Goal: Task Accomplishment & Management: Complete application form

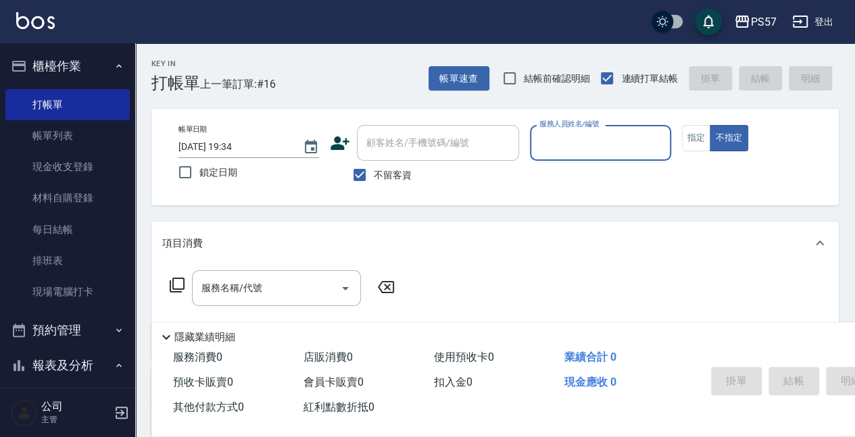
scroll to position [45, 0]
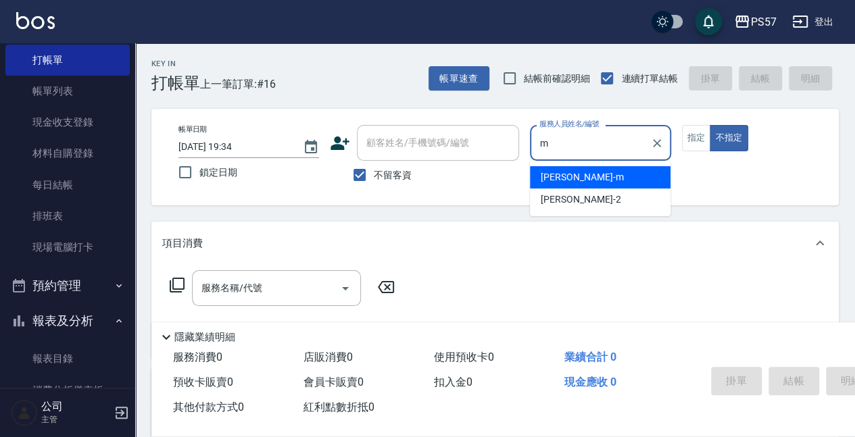
type input "[PERSON_NAME]-m"
type button "false"
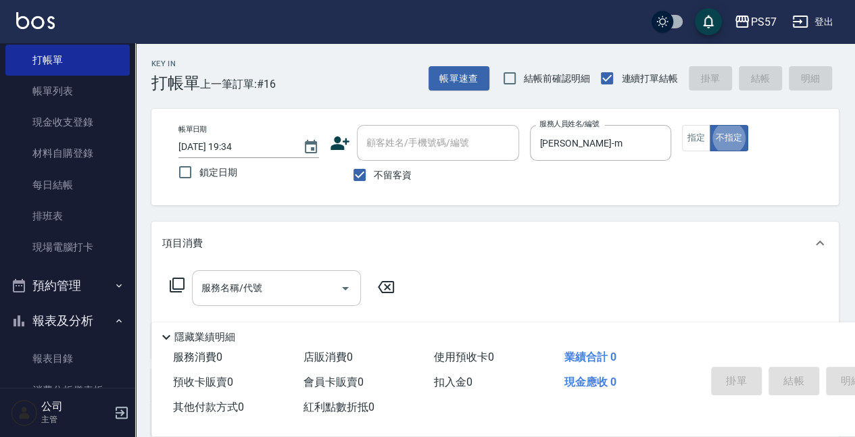
click at [265, 300] on div "服務名稱/代號" at bounding box center [276, 288] width 169 height 36
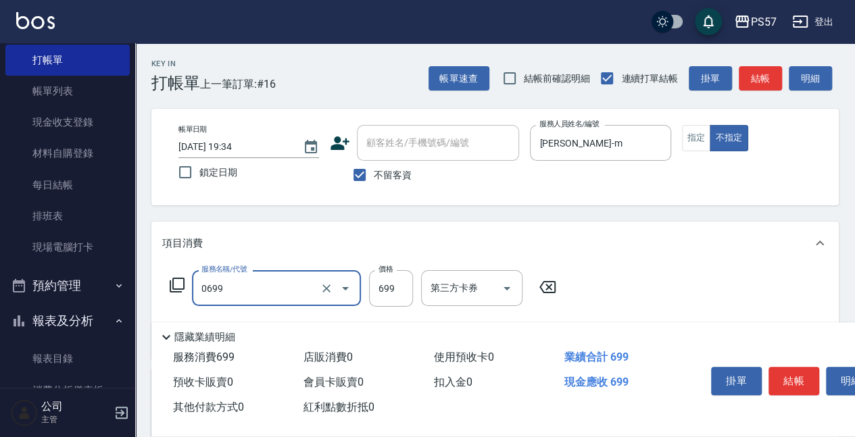
type input "SPA699(0699)"
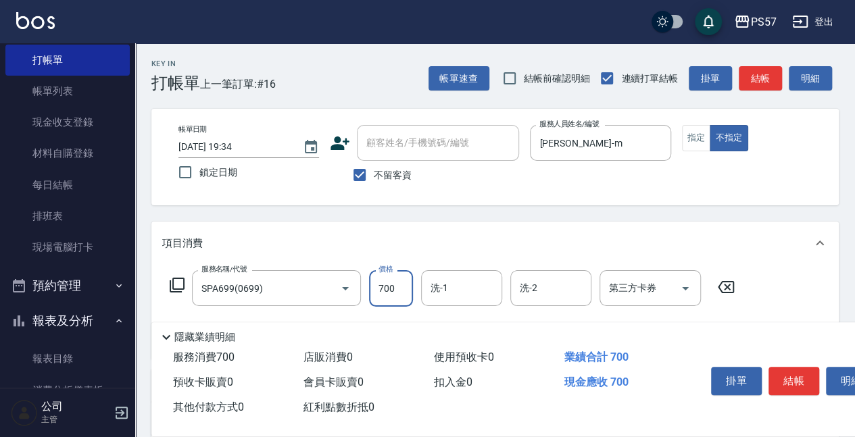
type input "700"
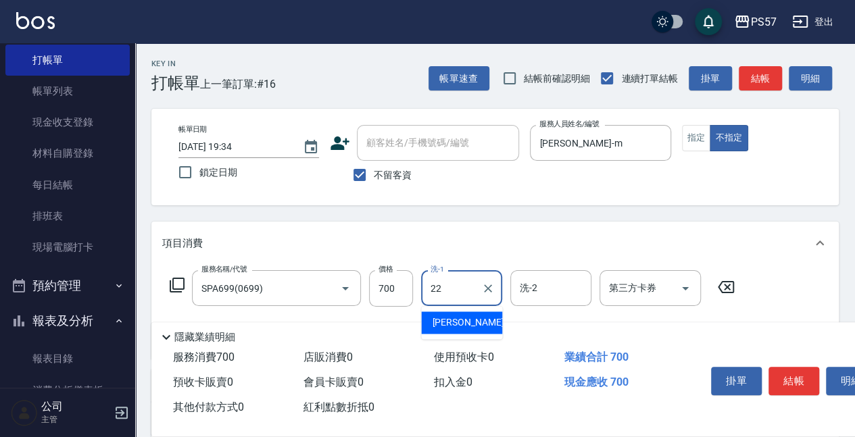
type input "[PERSON_NAME]-22"
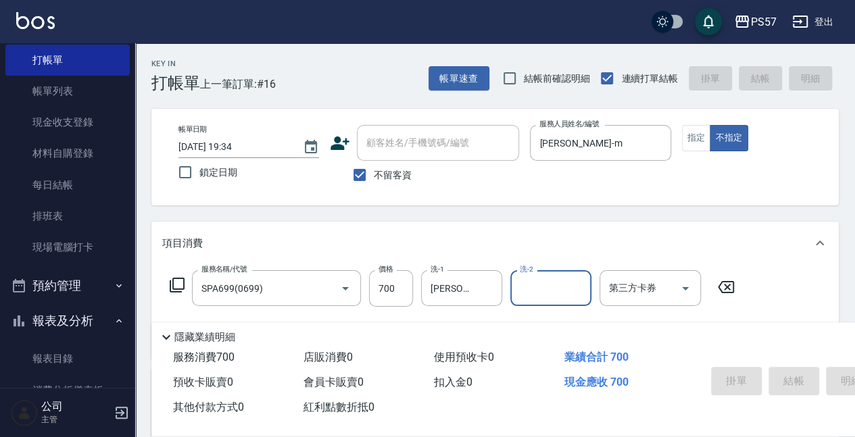
type input "[DATE] 20:57"
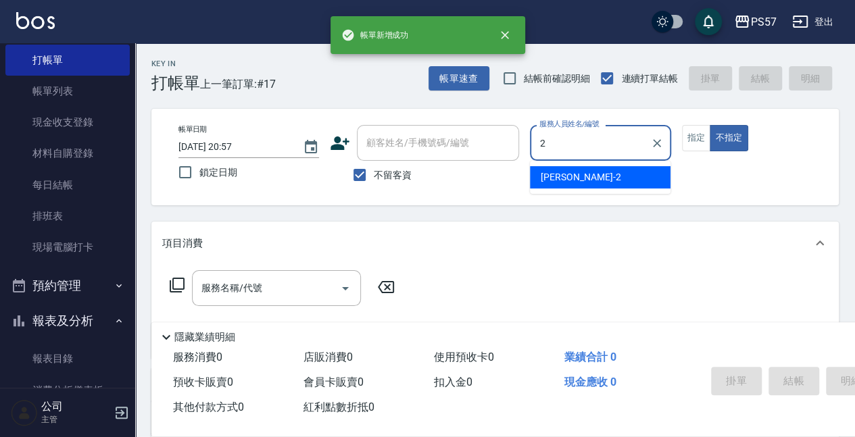
type input "[PERSON_NAME]-2"
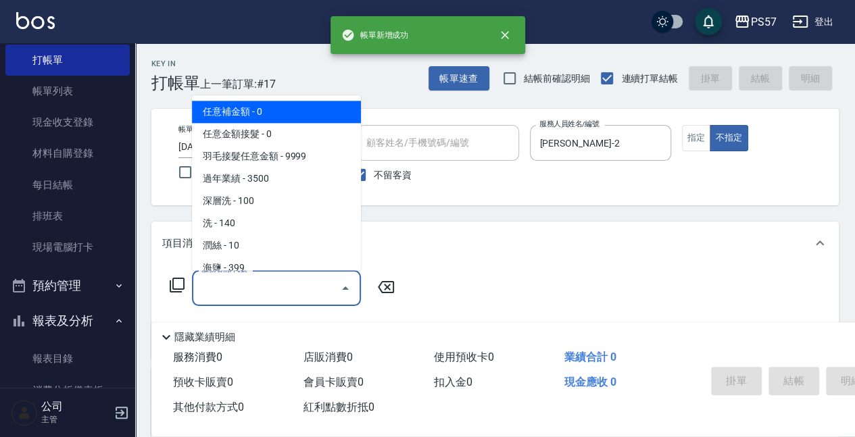
click at [242, 289] on input "服務名稱/代號" at bounding box center [266, 289] width 137 height 24
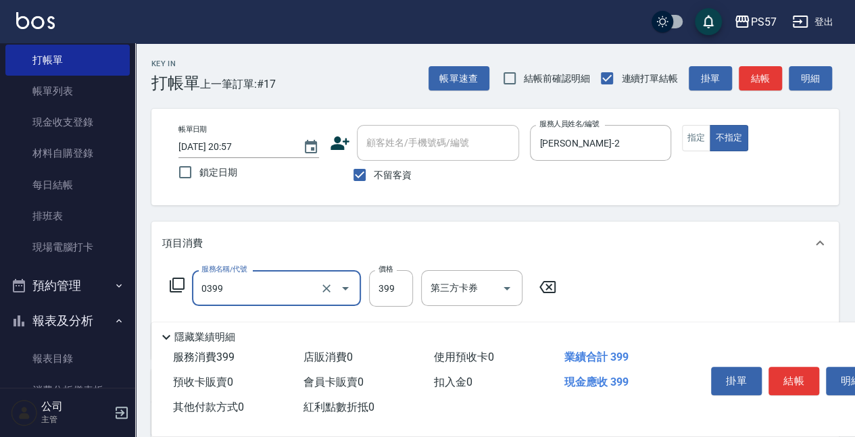
type input "SPA399(0399)"
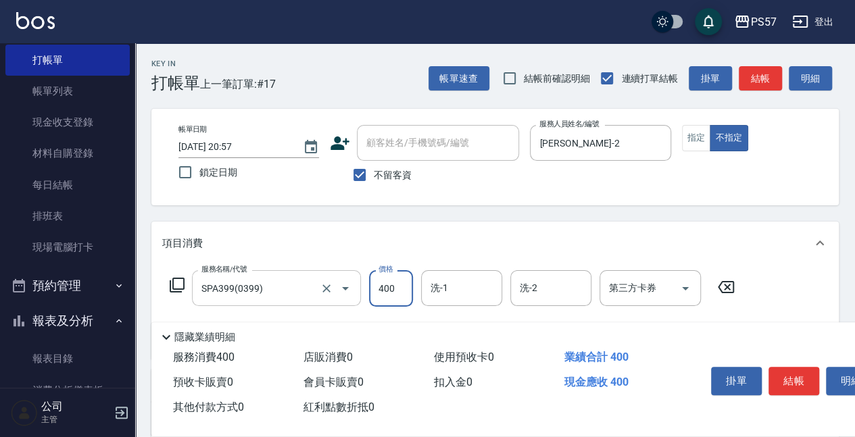
type input "400"
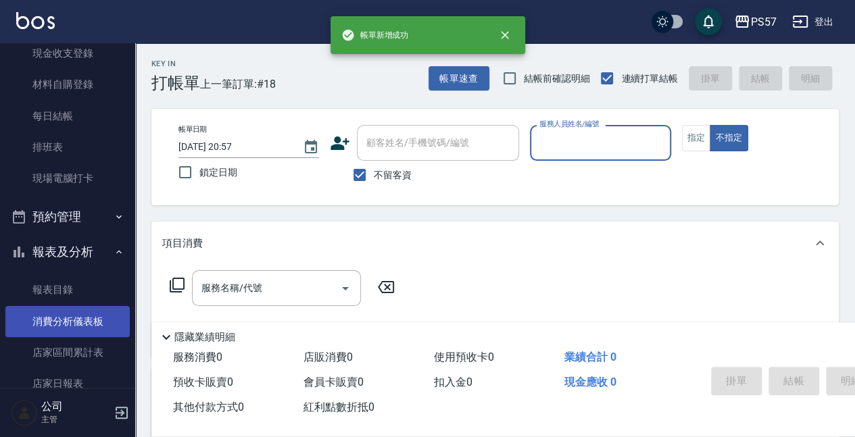
scroll to position [315, 0]
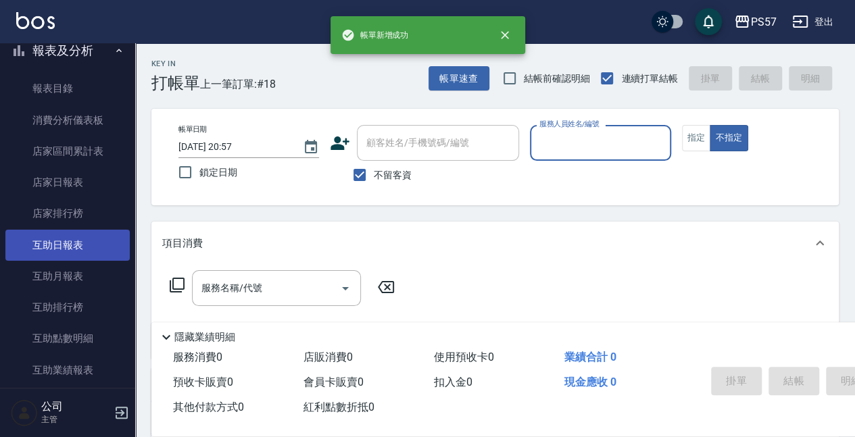
click at [62, 250] on link "互助日報表" at bounding box center [67, 245] width 124 height 31
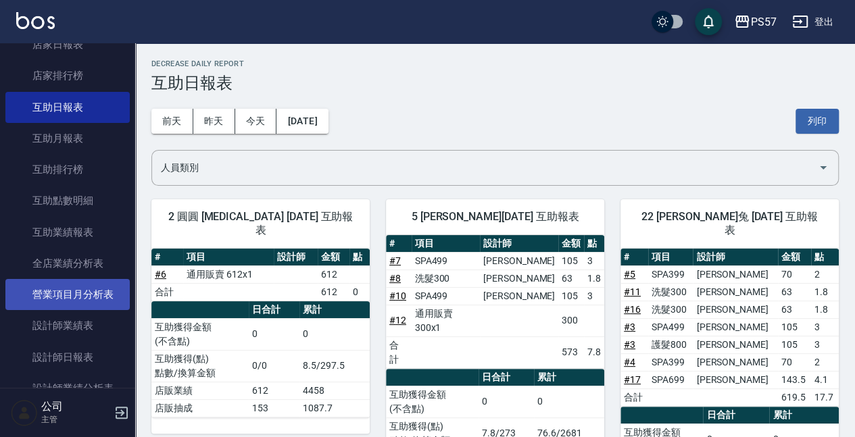
scroll to position [496, 0]
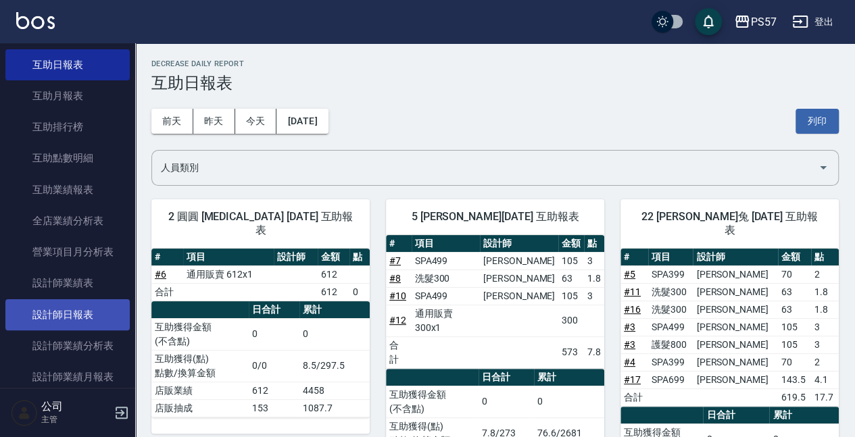
click at [76, 314] on link "設計師日報表" at bounding box center [67, 315] width 124 height 31
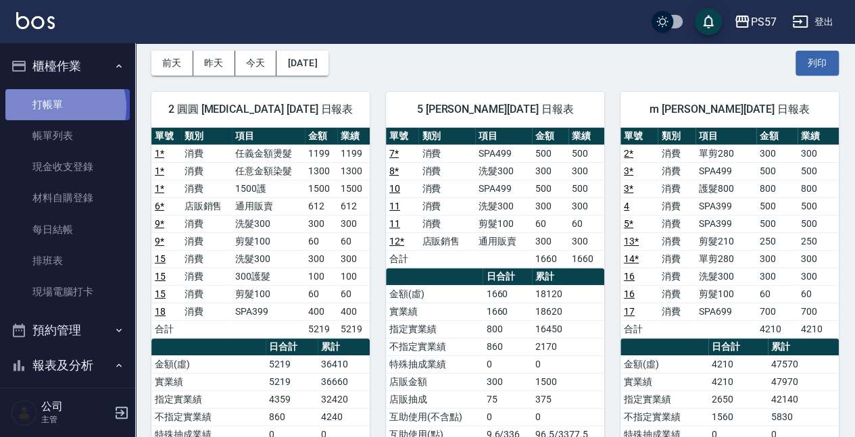
click at [62, 107] on link "打帳單" at bounding box center [67, 104] width 124 height 31
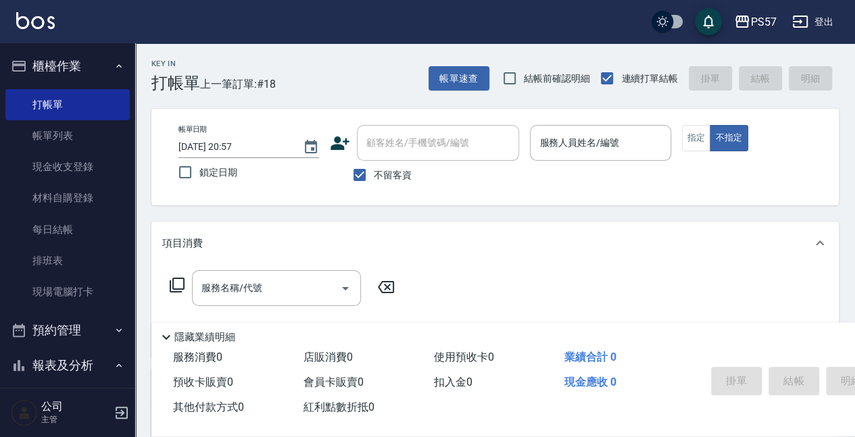
drag, startPoint x: 410, startPoint y: 122, endPoint x: 384, endPoint y: 199, distance: 81.3
click at [404, 126] on div "帳單日期 [DATE] 20:57 鎖定日期 顧客姓名/手機號碼/編號 顧客姓名/手機號碼/編號 不留客資 服務人員姓名/編號 服務人員姓名/編號 指定 不指定" at bounding box center [495, 157] width 688 height 97
drag, startPoint x: 650, startPoint y: 324, endPoint x: 699, endPoint y: 334, distance: 49.1
click at [668, 333] on div "隱藏業績明細" at bounding box center [563, 334] width 824 height 23
